Goal: Task Accomplishment & Management: Complete application form

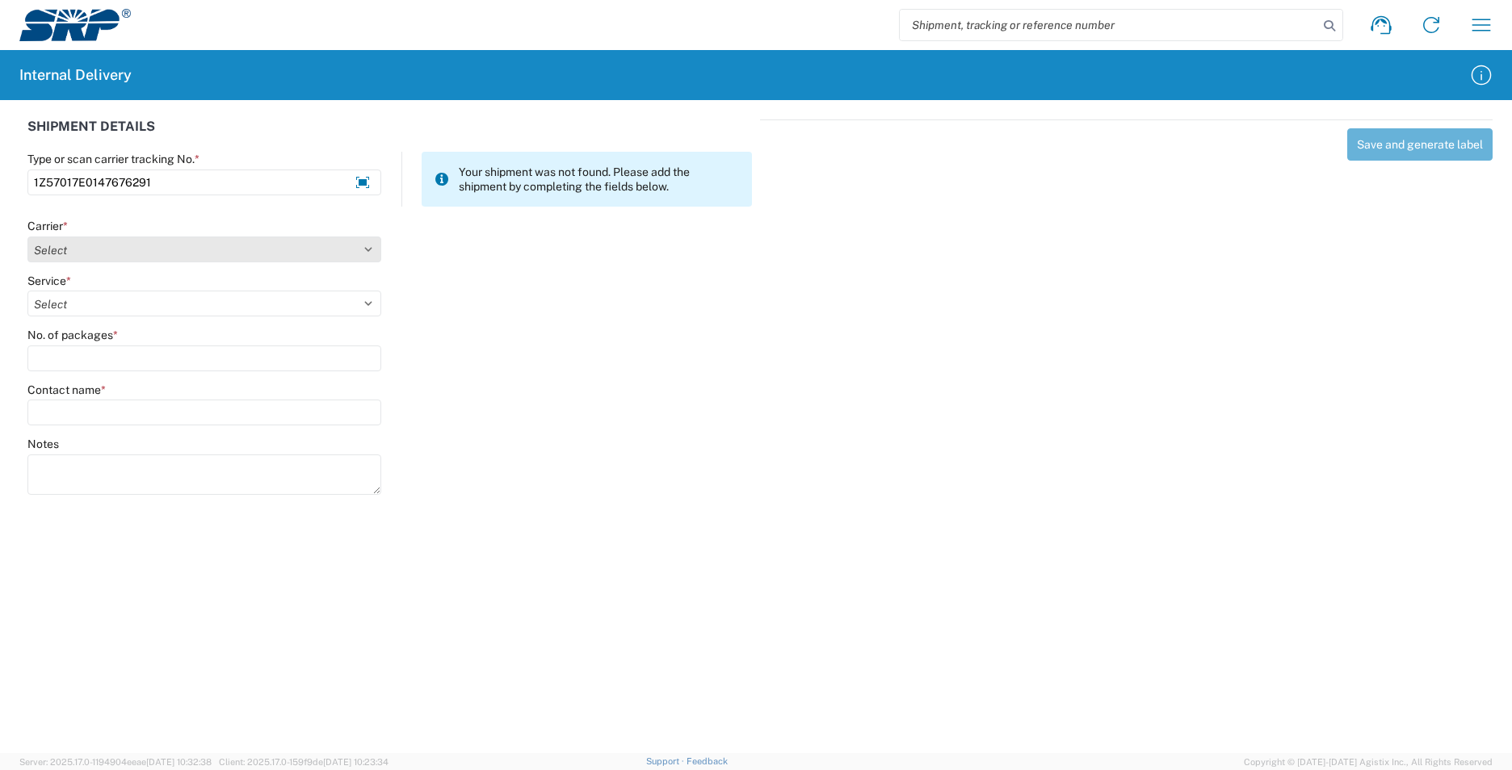
click at [183, 245] on select "Select AcctPay Amazon Logistics ATI Trucking BC Dimerco Logistics Empire Southw…" at bounding box center [204, 250] width 354 height 26
select select "12"
click at [27, 237] on select "Select AcctPay Amazon Logistics ATI Trucking BC Dimerco Logistics Empire Southw…" at bounding box center [204, 250] width 354 height 26
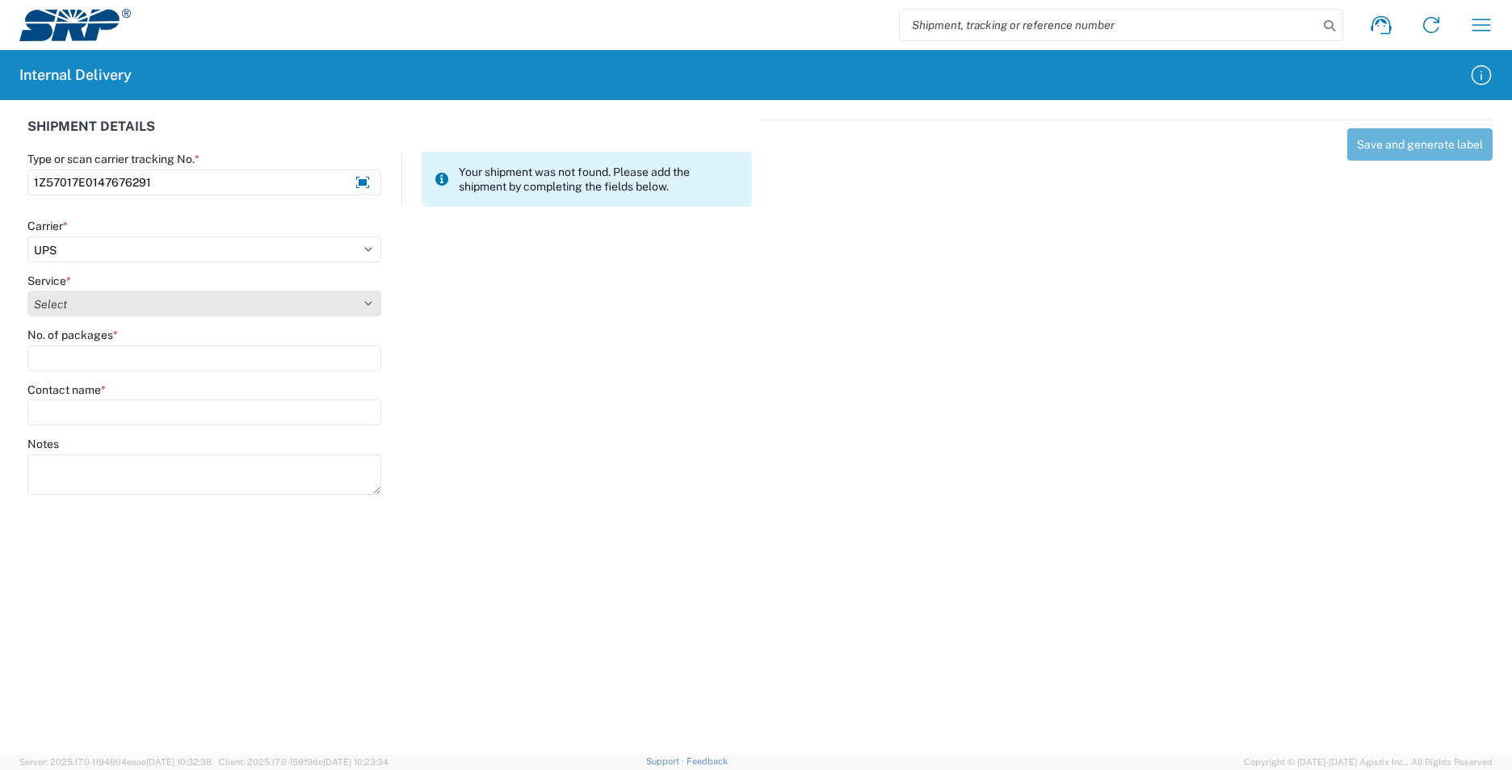
click at [82, 305] on select "Select" at bounding box center [204, 304] width 354 height 26
select select "43"
click at [79, 306] on select "Select 2nd Day Air 2nd Day Air A.M. 3 Day Select Basic BOUND PRINTED MATTER, UP…" at bounding box center [204, 304] width 354 height 26
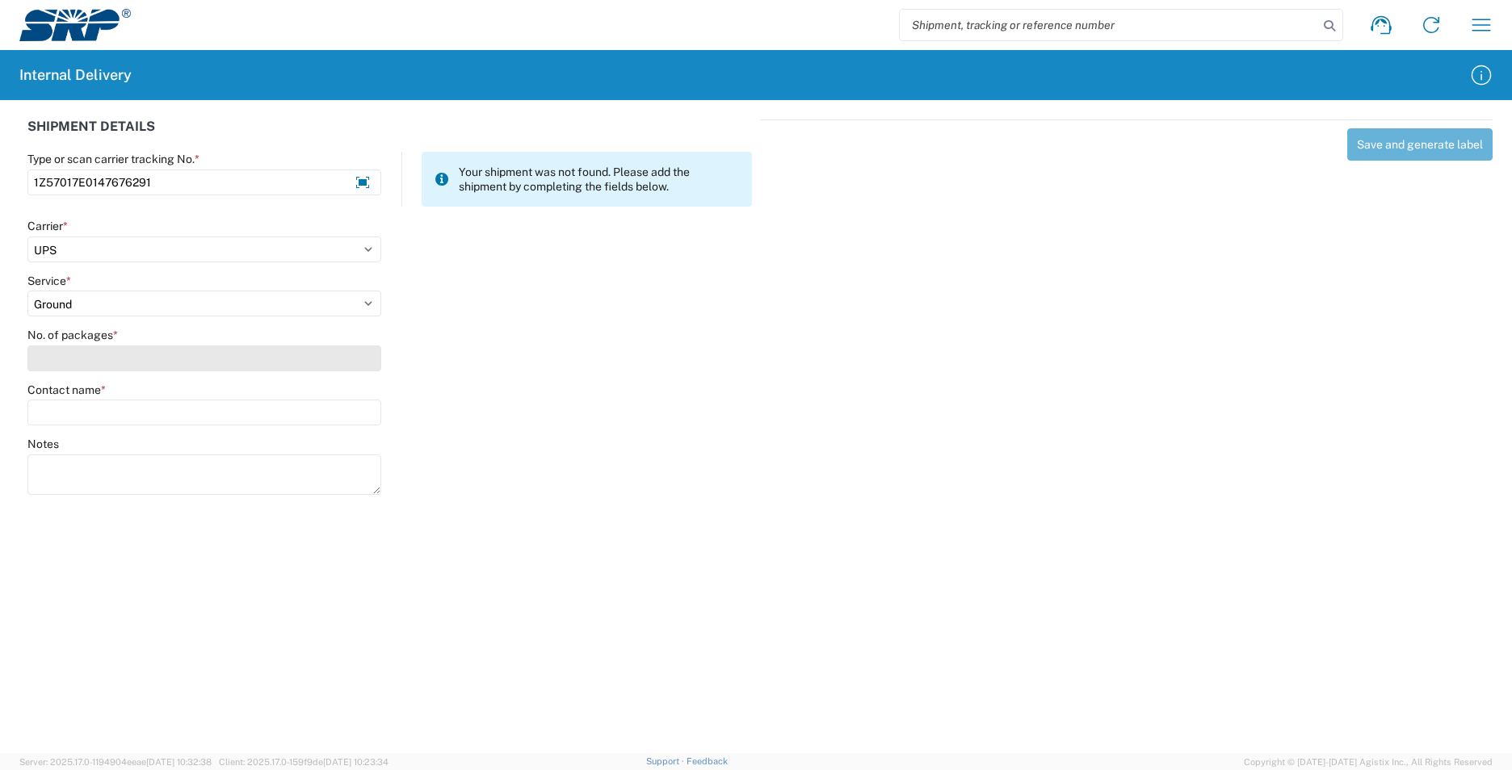
click at [83, 352] on input "No. of packages *" at bounding box center [204, 359] width 354 height 26
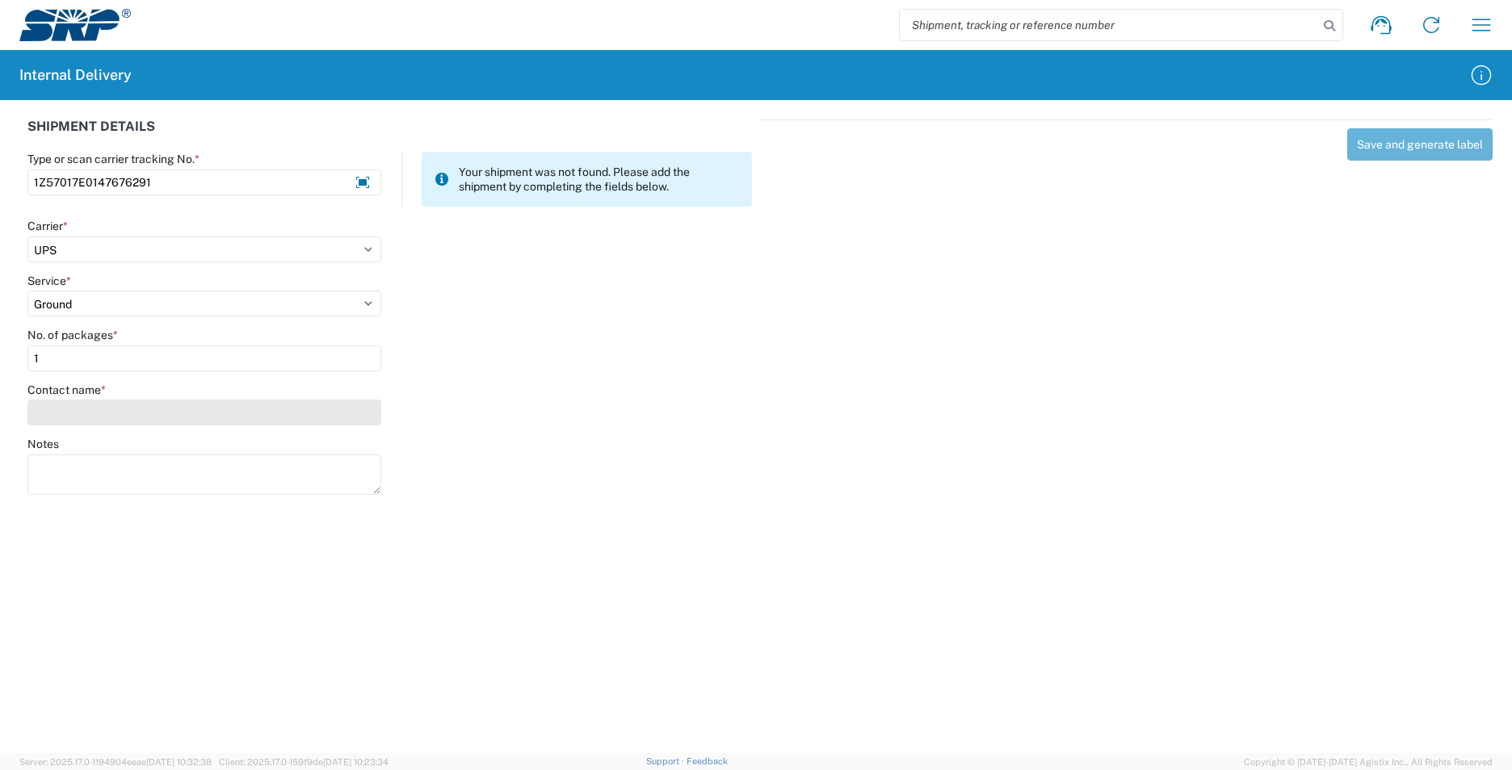
type input "1"
click at [96, 415] on input "Contact name *" at bounding box center [204, 413] width 354 height 26
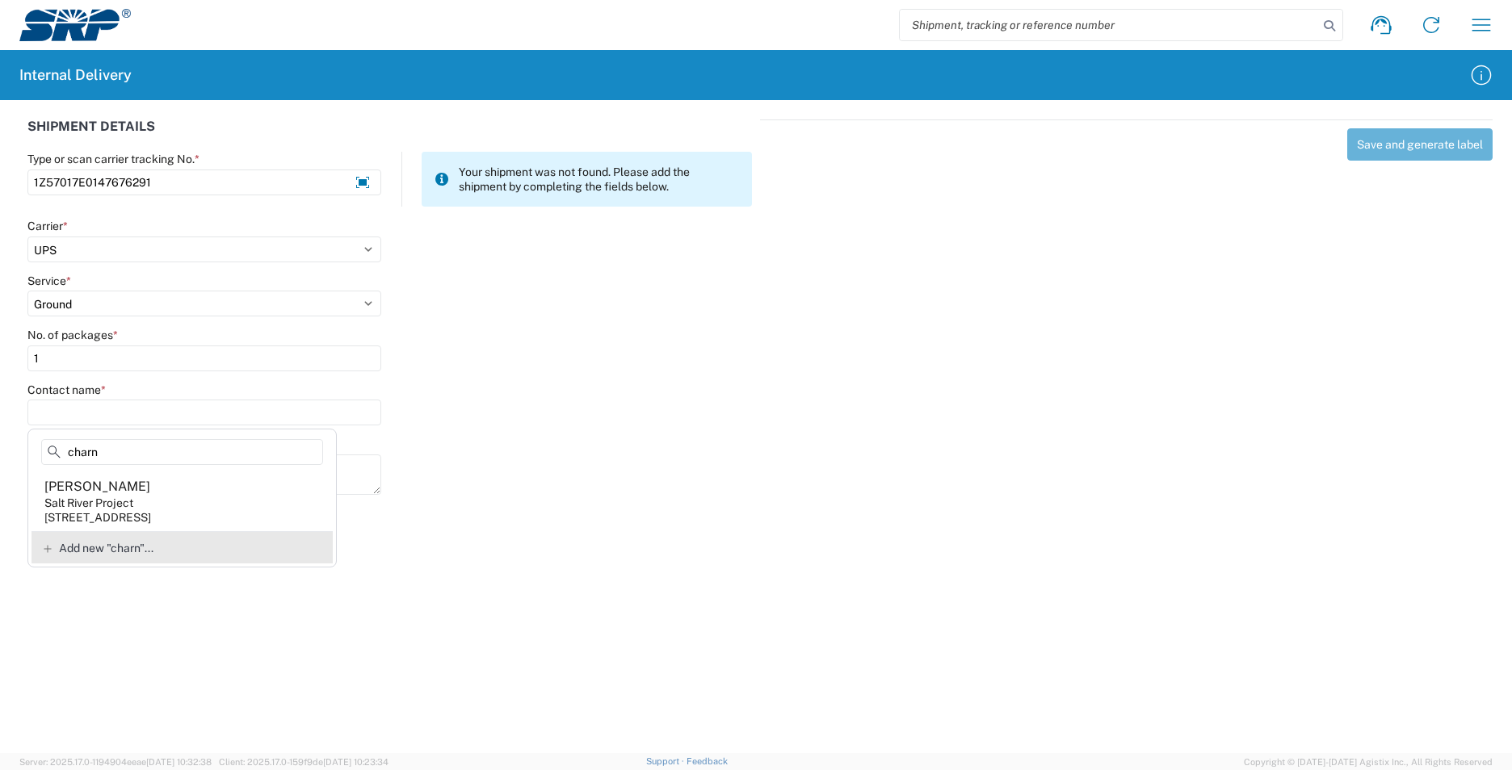
type input "charn"
click at [157, 489] on agx-address-suggestion-item "[PERSON_NAME] Salt River Project [STREET_ADDRESS]" at bounding box center [181, 502] width 301 height 60
type input "[PERSON_NAME]"
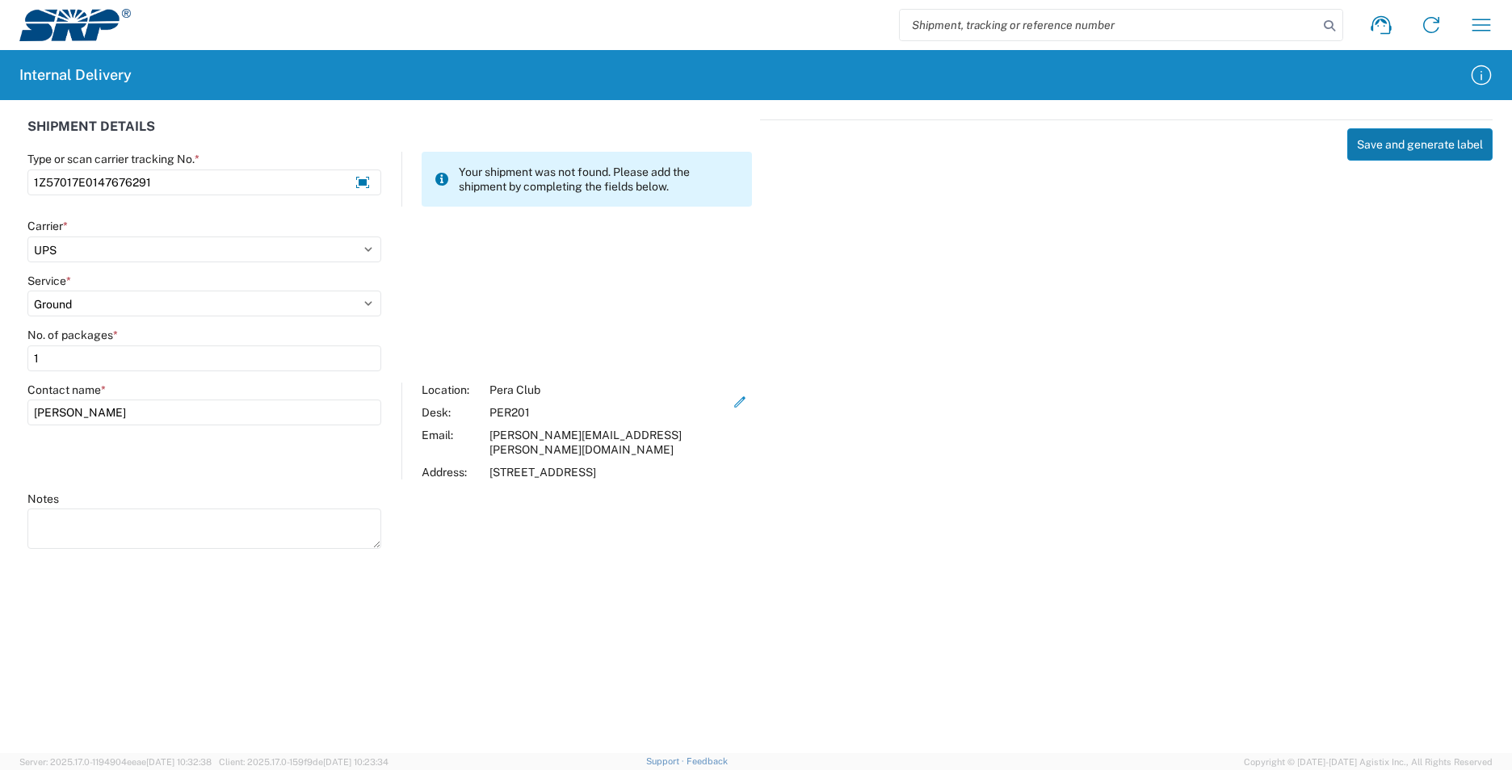
click at [1423, 138] on button "Save and generate label" at bounding box center [1419, 144] width 145 height 32
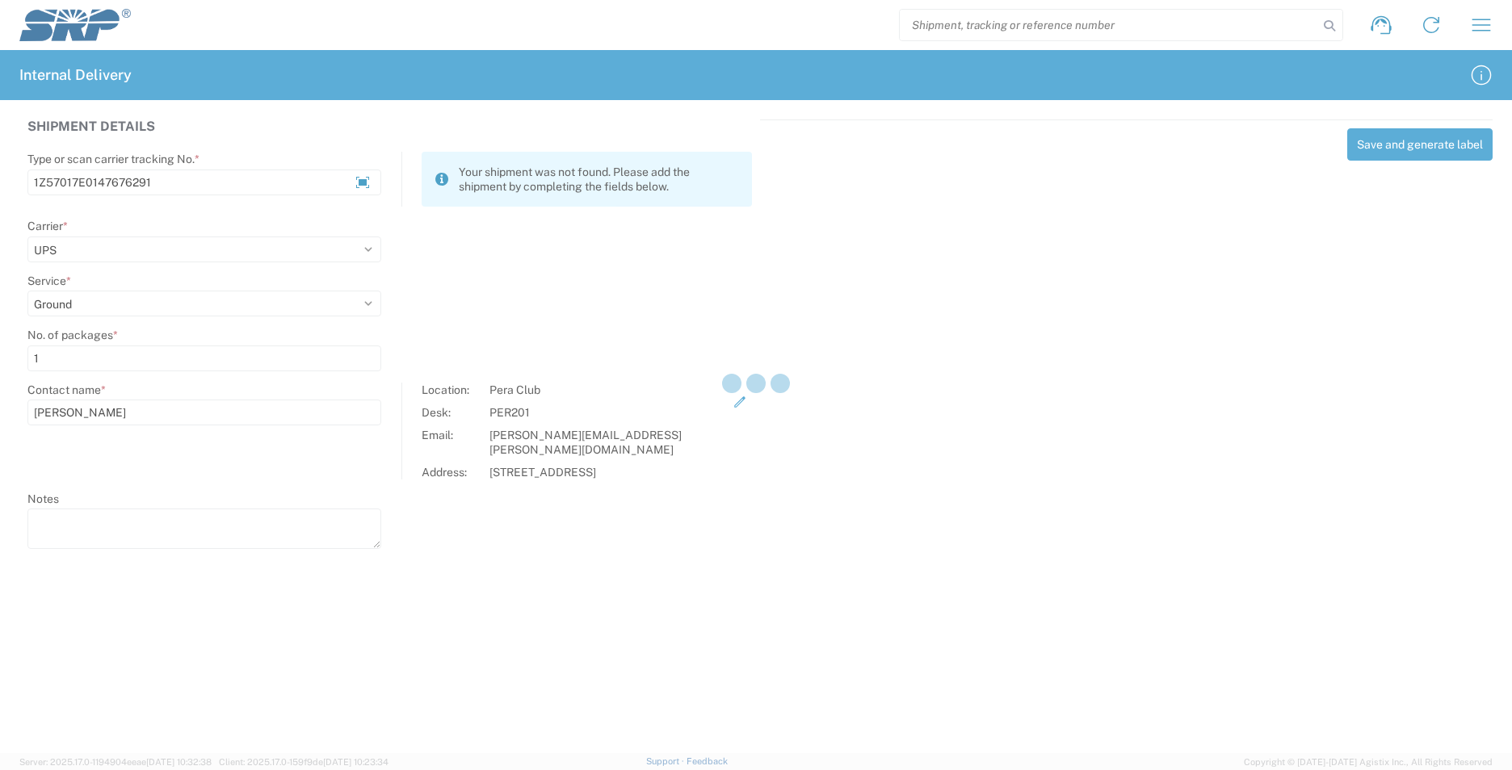
select select
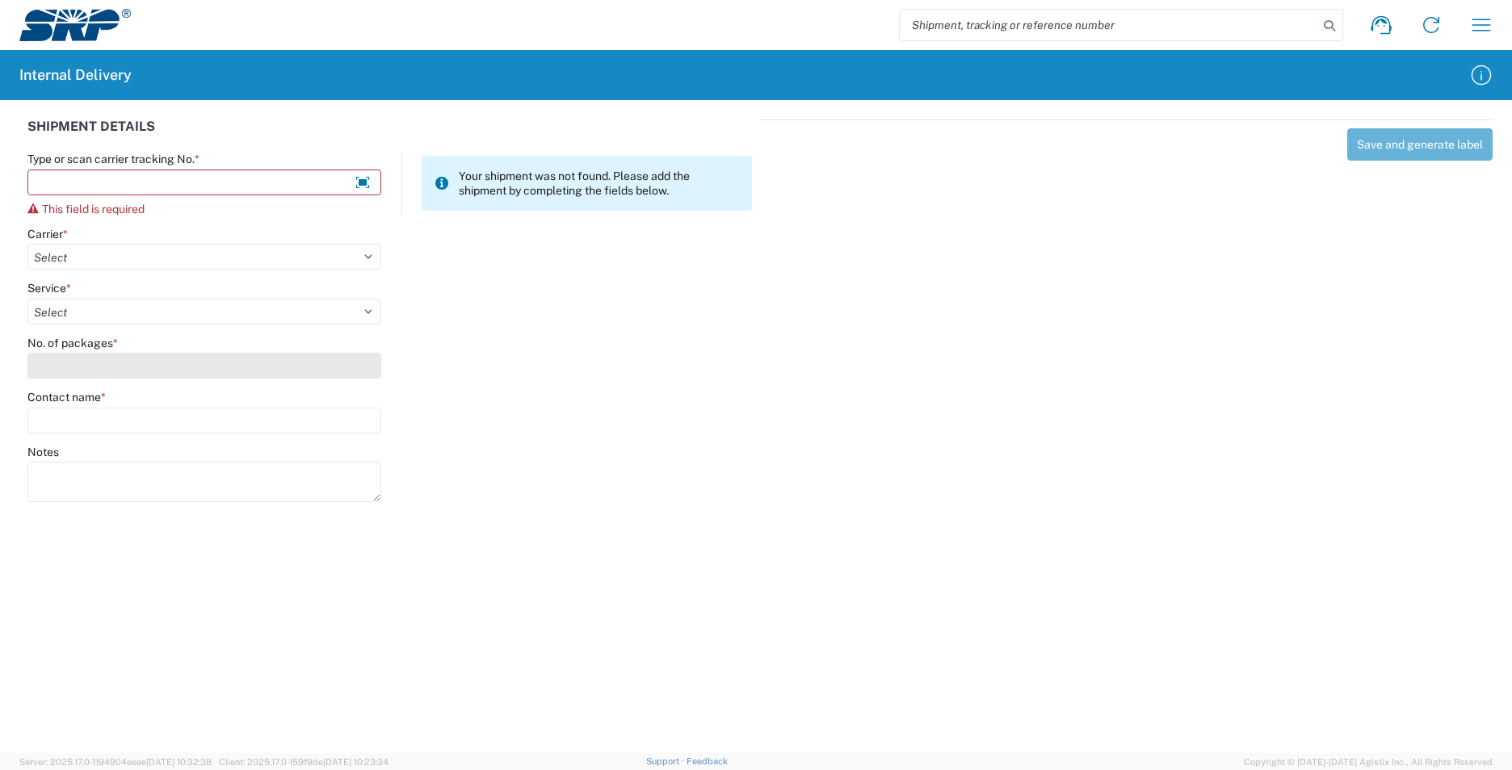
click at [107, 361] on input "No. of packages *" at bounding box center [204, 366] width 354 height 26
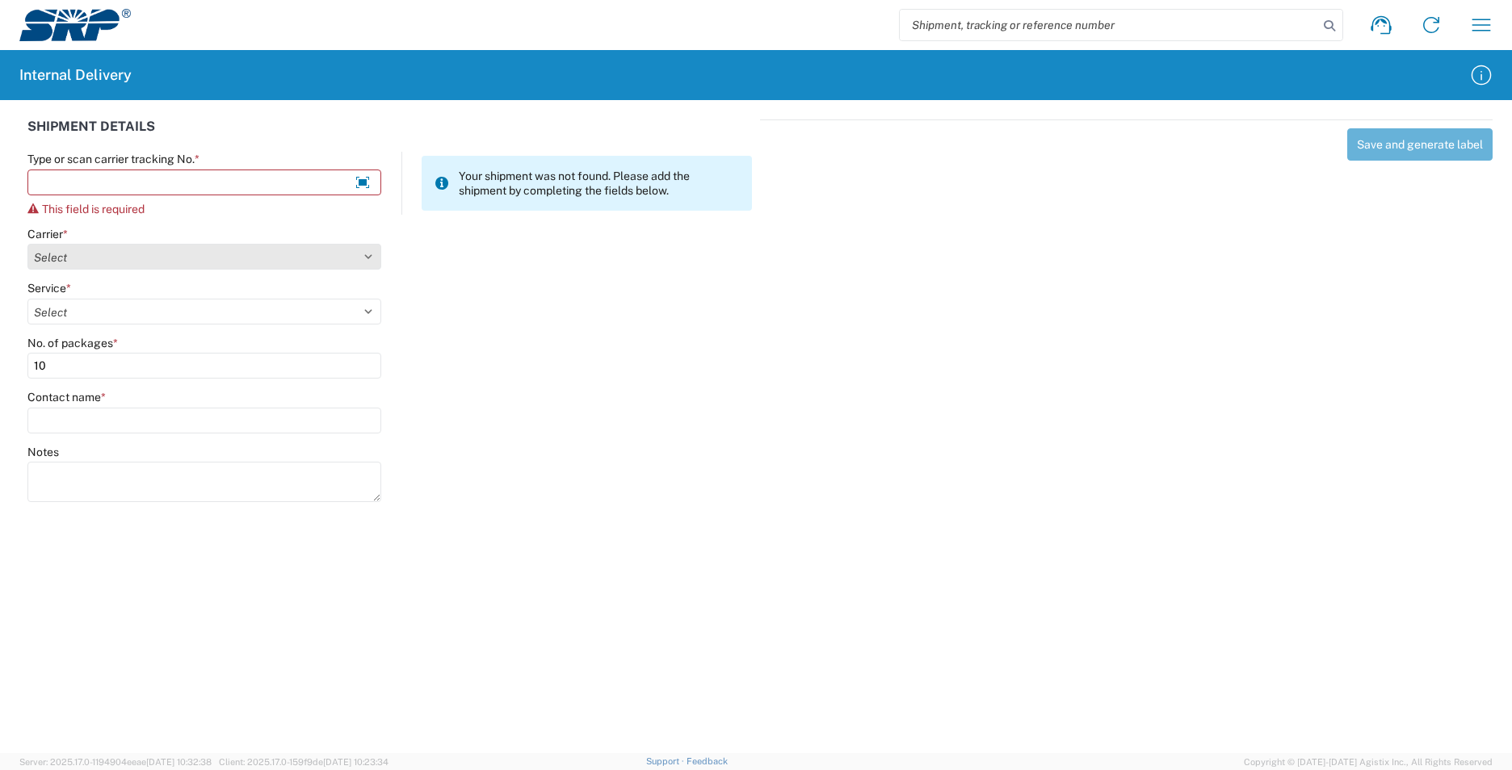
type input "10"
click at [65, 262] on select "Select AcctPay Amazon Logistics ATI Trucking BC Dimerco Logistics Empire Southw…" at bounding box center [204, 257] width 354 height 26
select select "12"
click at [27, 244] on select "Select AcctPay Amazon Logistics ATI Trucking BC Dimerco Logistics Empire Southw…" at bounding box center [204, 257] width 354 height 26
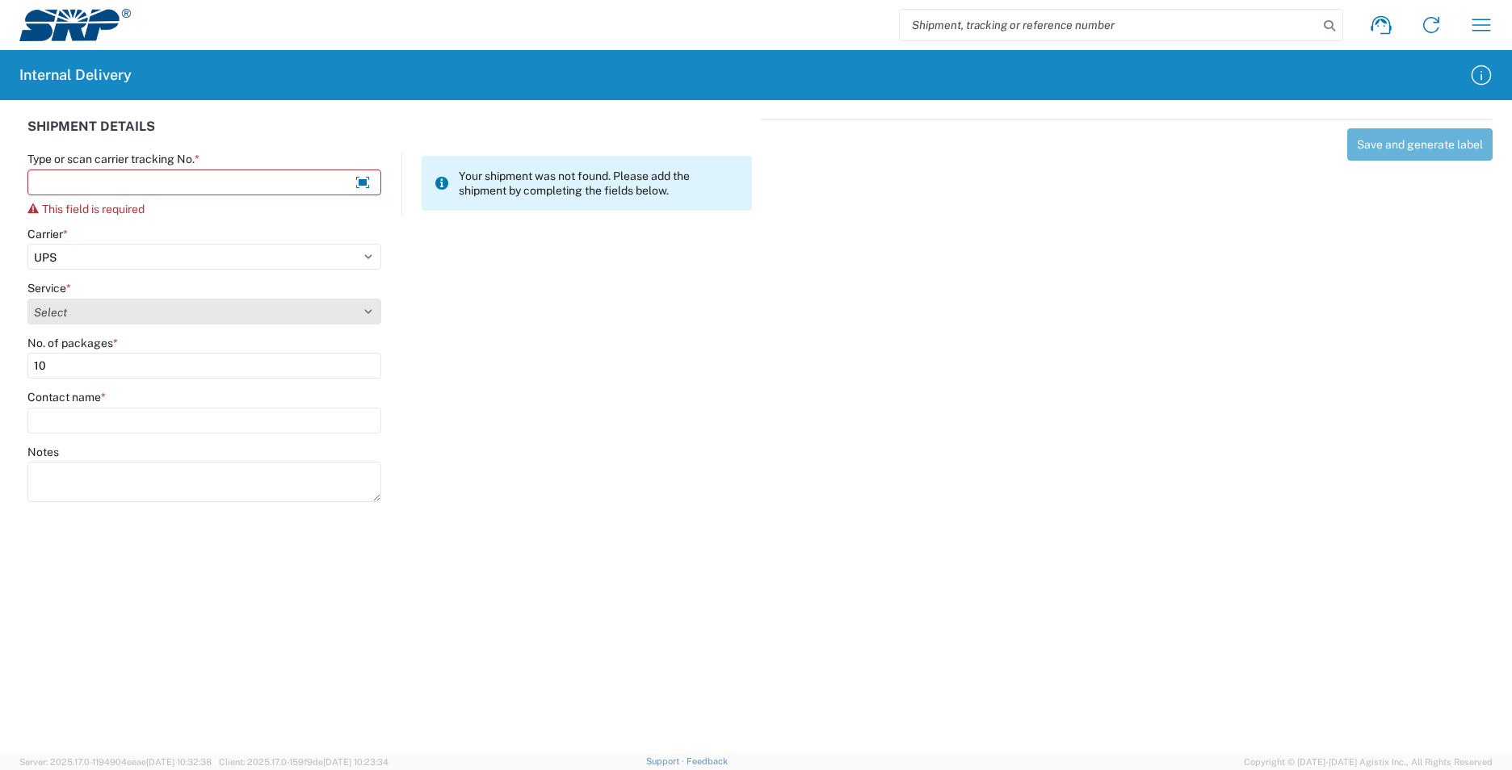
click at [66, 318] on select "Select 2nd Day Air 2nd Day Air A.M. 3 Day Select Basic BOUND PRINTED MATTER, UP…" at bounding box center [204, 312] width 354 height 26
select select "43"
click at [65, 313] on select "Select 2nd Day Air 2nd Day Air A.M. 3 Day Select Basic BOUND PRINTED MATTER, UP…" at bounding box center [204, 312] width 354 height 26
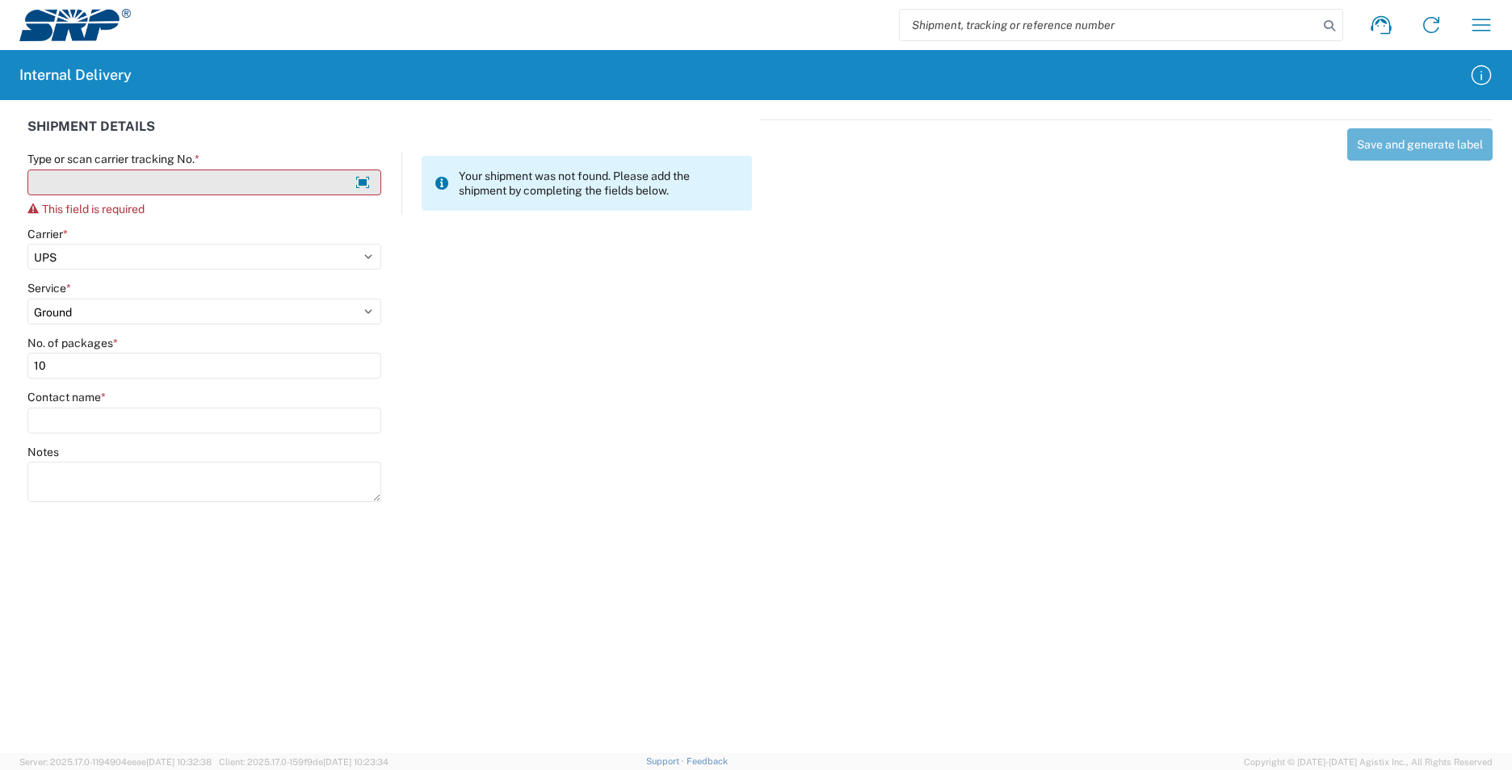
click at [76, 184] on input "Type or scan carrier tracking No. *" at bounding box center [204, 183] width 354 height 26
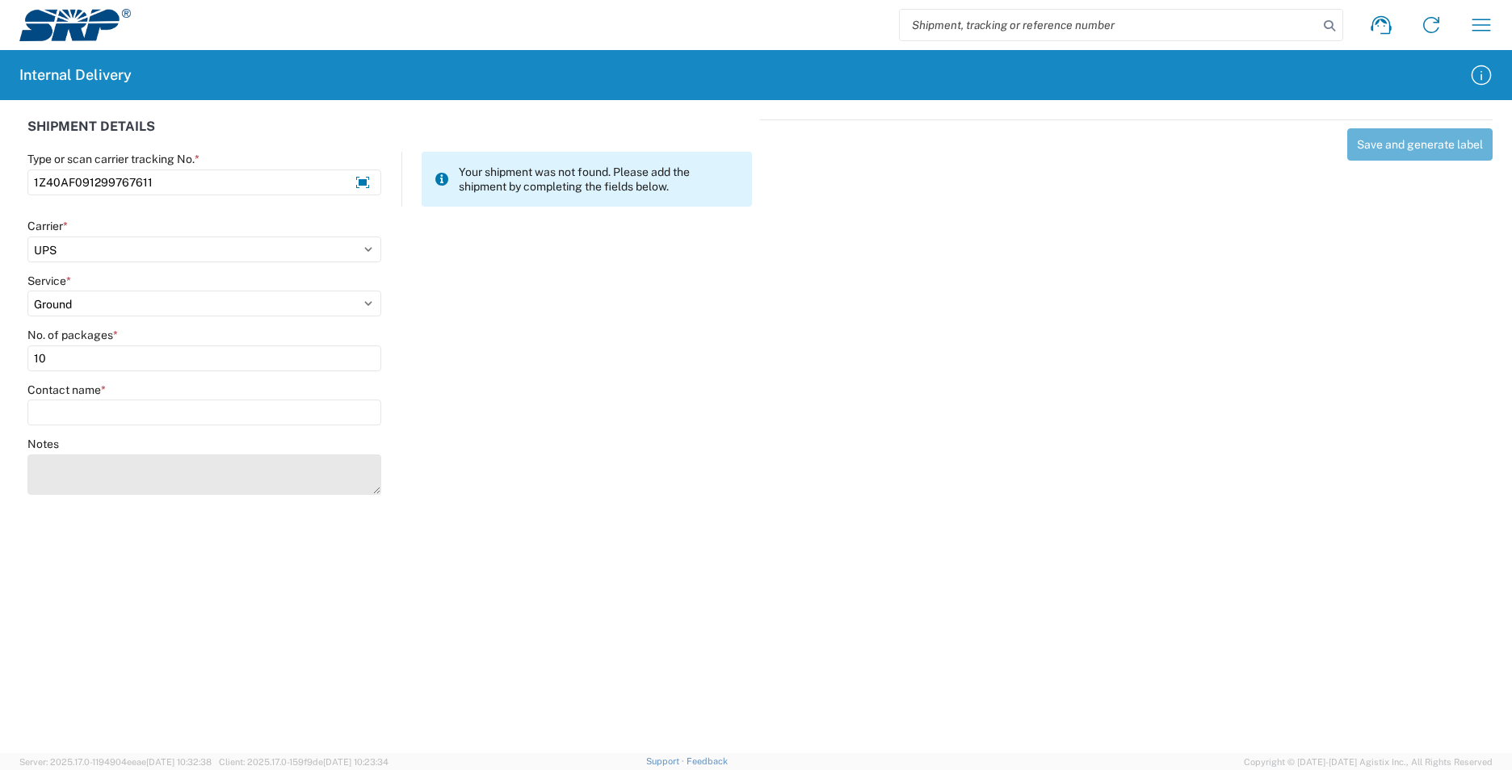
type input "1Z40AF091299767611"
click at [118, 463] on textarea "Notes" at bounding box center [204, 475] width 354 height 40
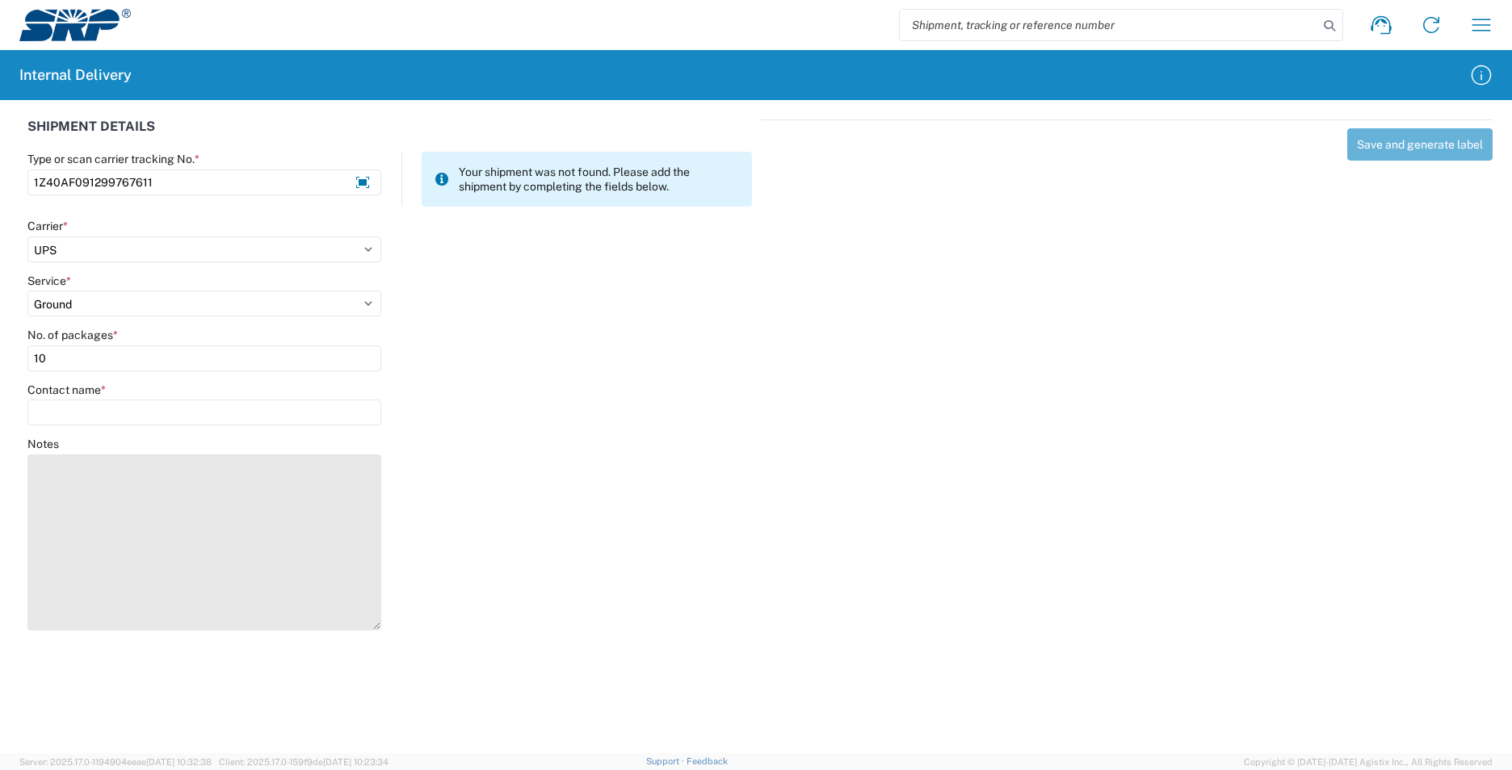
drag, startPoint x: 374, startPoint y: 492, endPoint x: 358, endPoint y: 623, distance: 132.6
click at [358, 625] on textarea "Notes" at bounding box center [204, 543] width 354 height 176
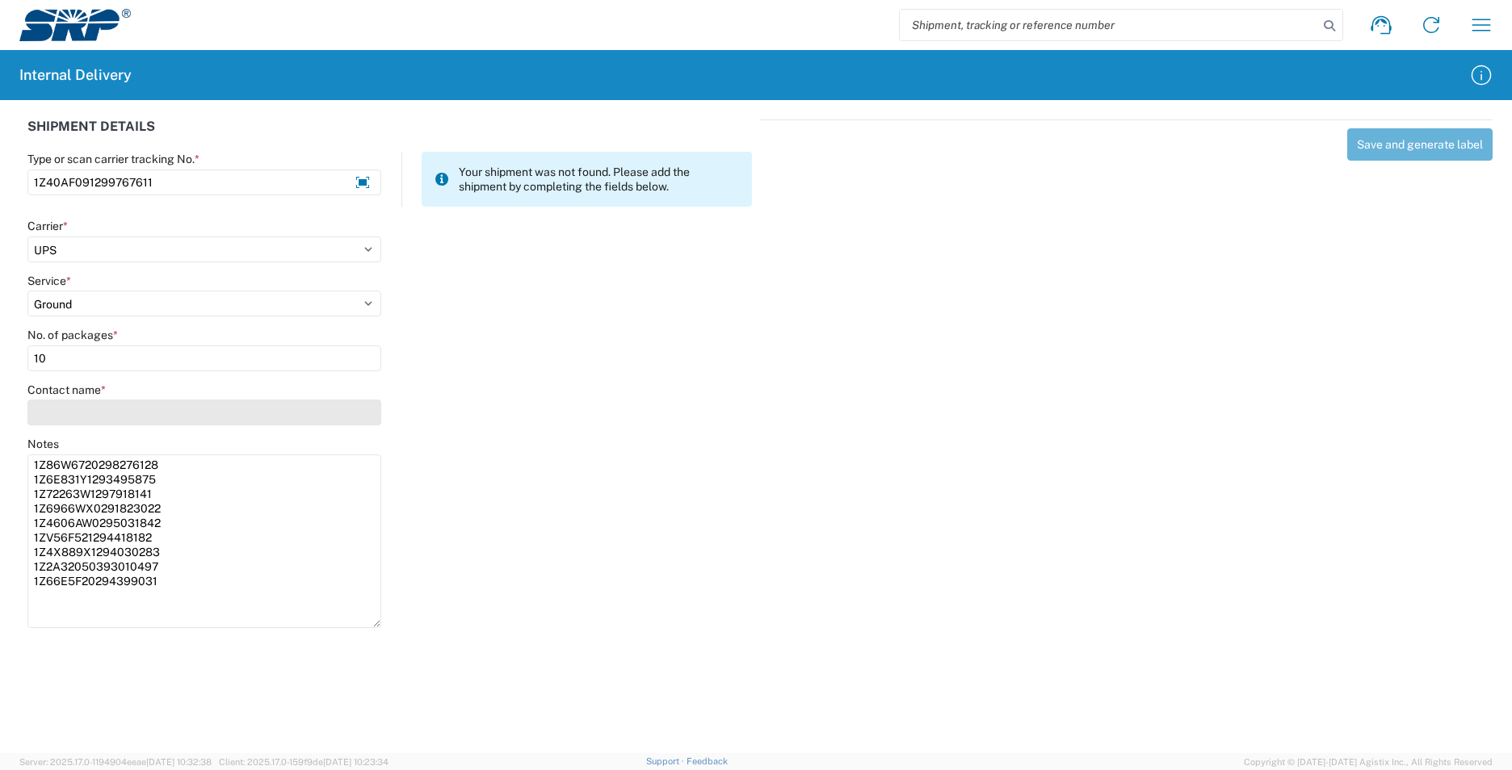
type textarea "1Z86W6720298276128 1Z6E831Y1293495875 1Z72263W1297918141 1Z6966WX0291823022 1Z4…"
click at [92, 421] on input "Contact name *" at bounding box center [204, 413] width 354 height 26
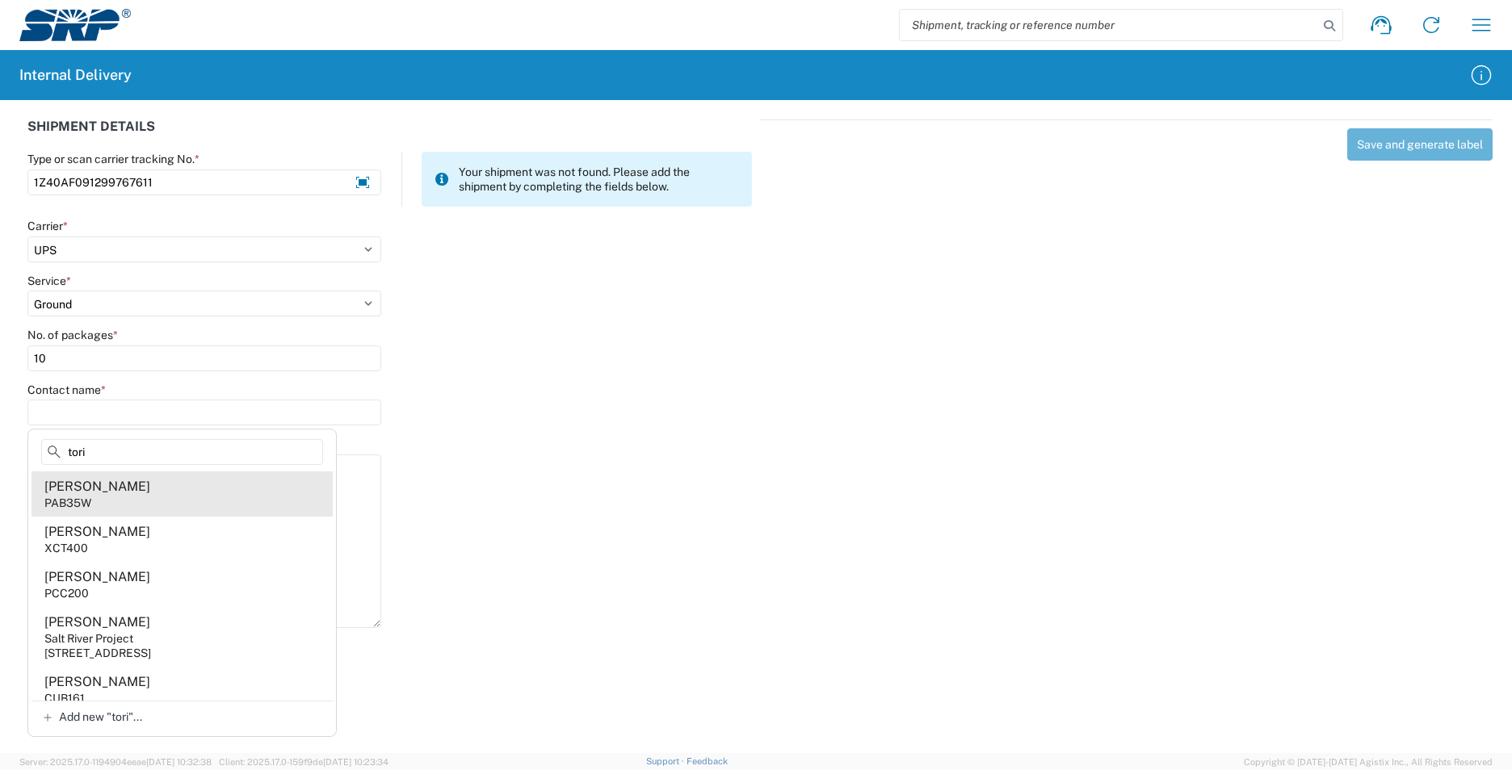
type input "tori"
click at [146, 495] on agx-address-suggestion-item "[PERSON_NAME] PAB35W" at bounding box center [181, 494] width 301 height 45
type input "[PERSON_NAME]"
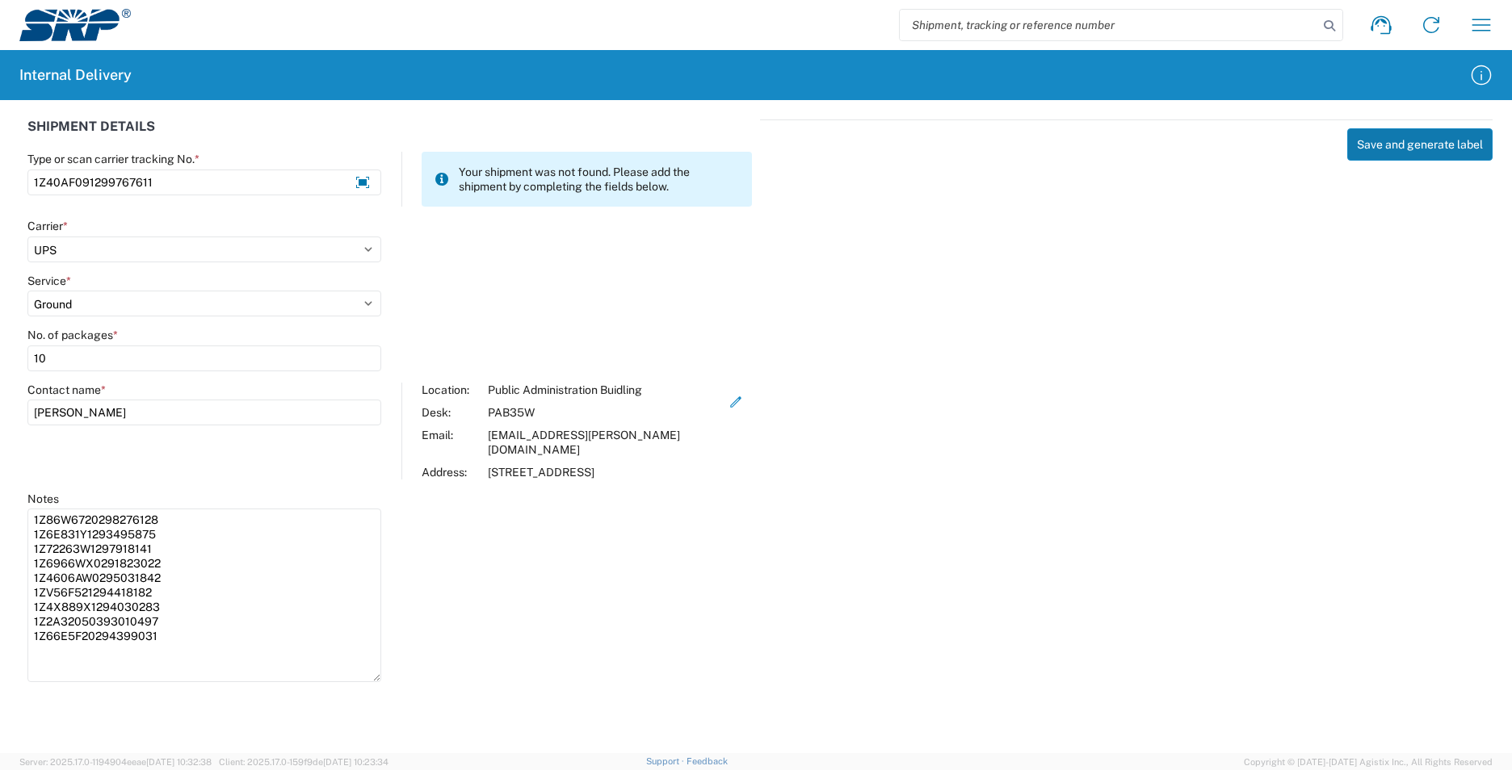
click at [1395, 150] on button "Save and generate label" at bounding box center [1419, 144] width 145 height 32
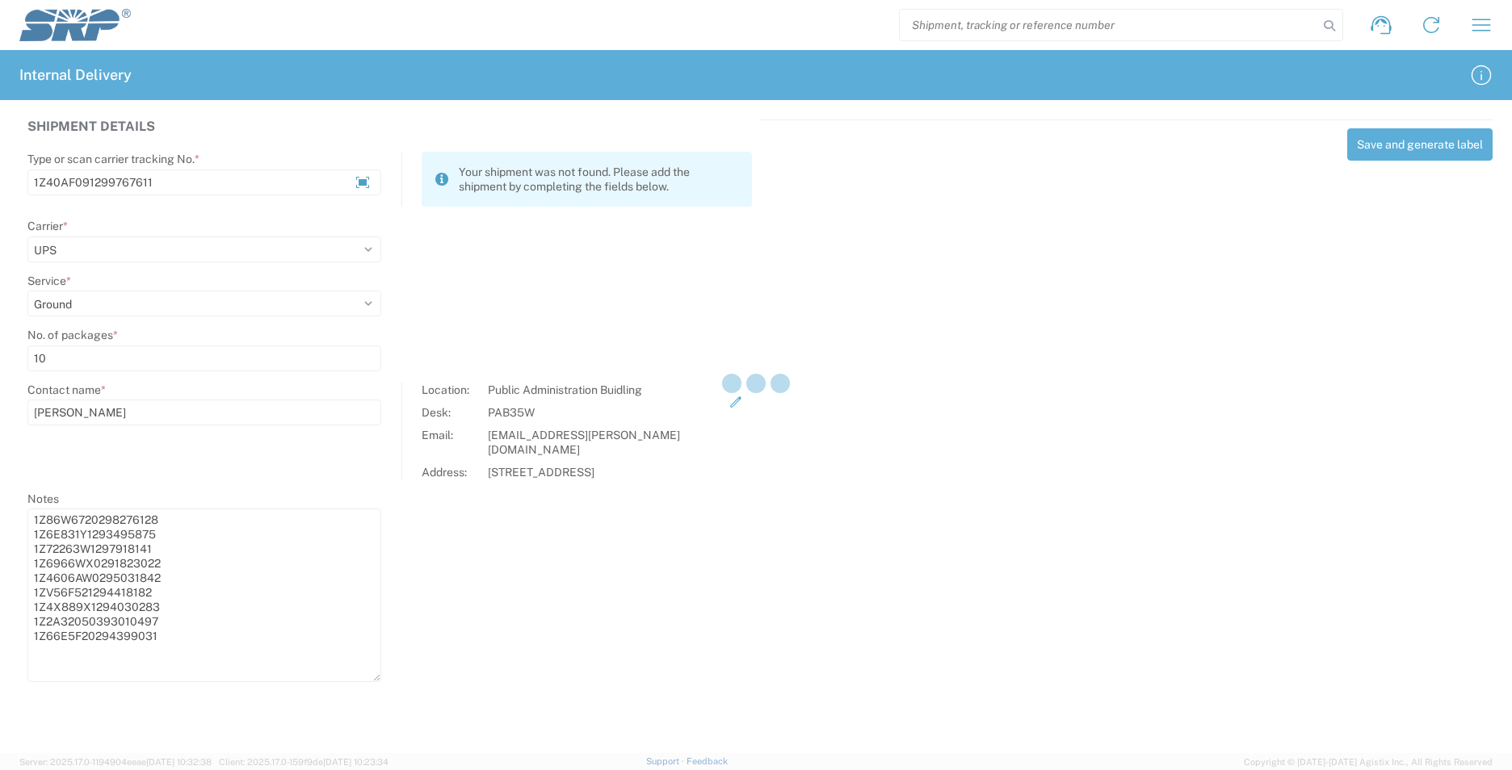
select select
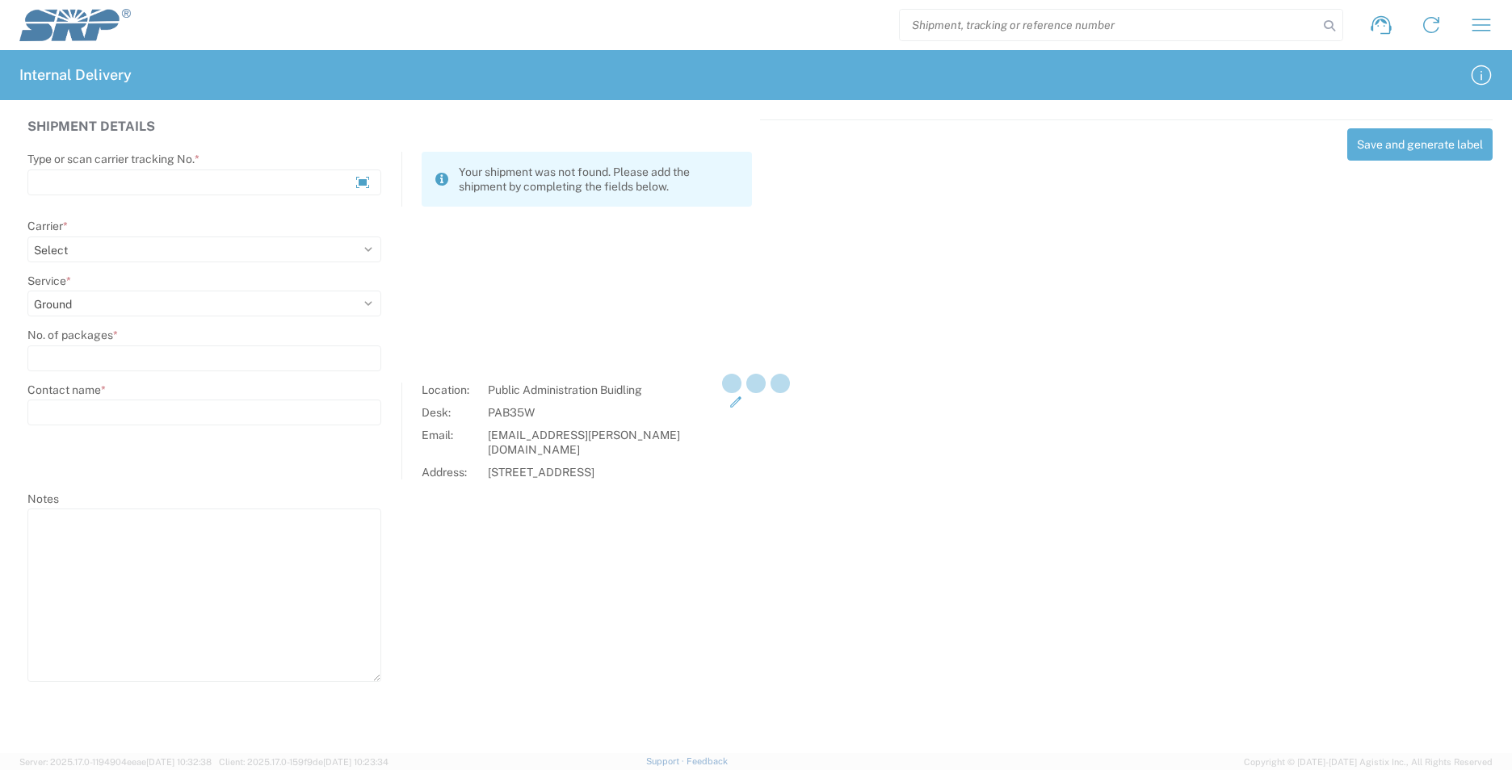
select select
